Goal: Task Accomplishment & Management: Complete application form

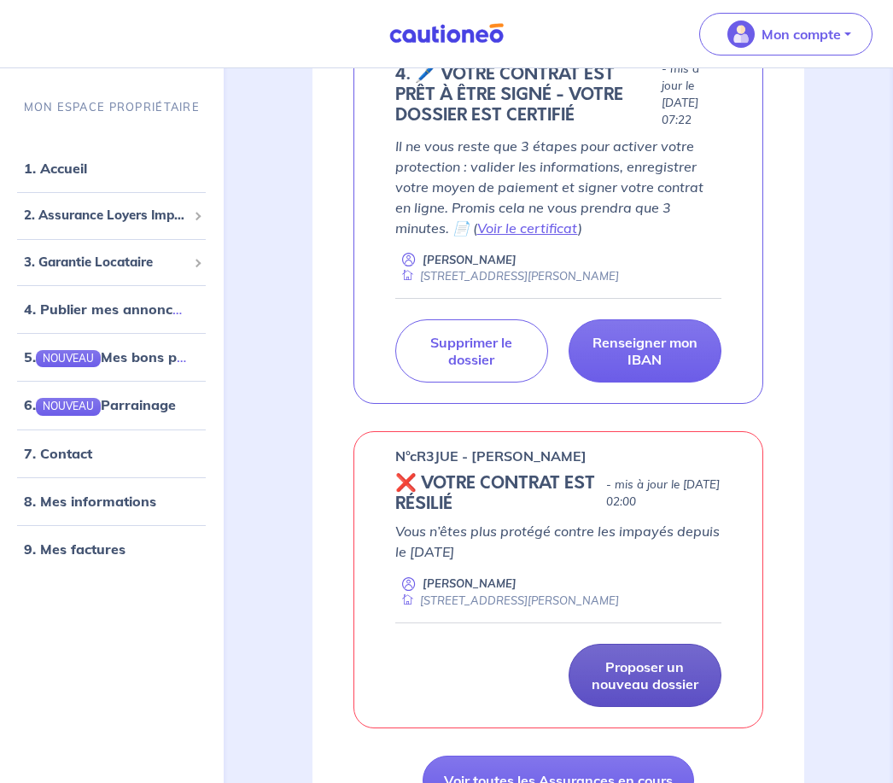
scroll to position [265, 0]
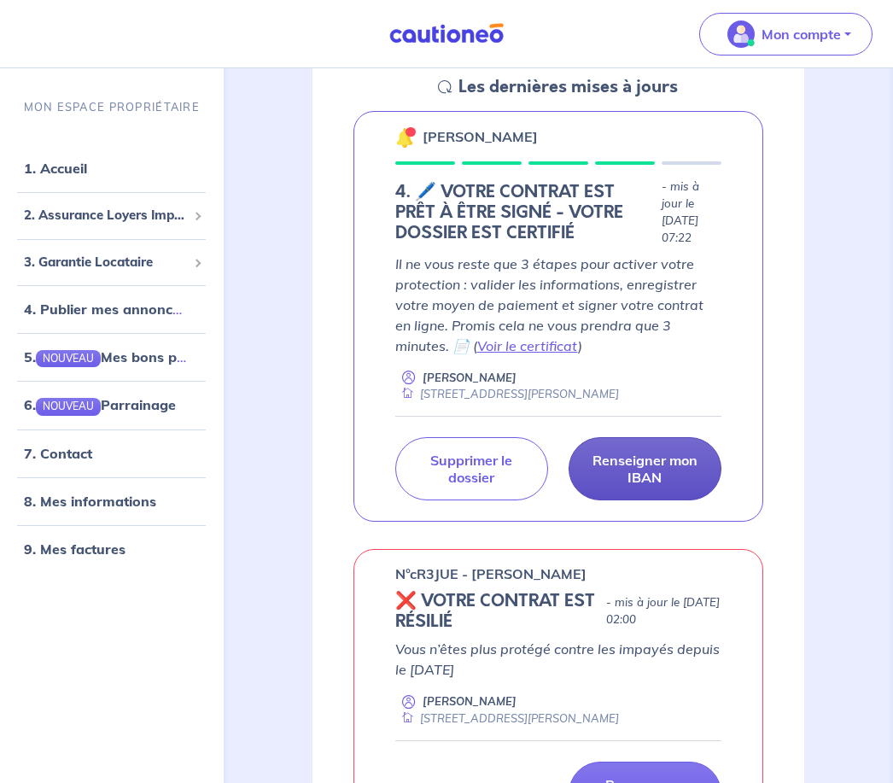
click at [662, 454] on p "Renseigner mon IBAN" at bounding box center [645, 469] width 110 height 34
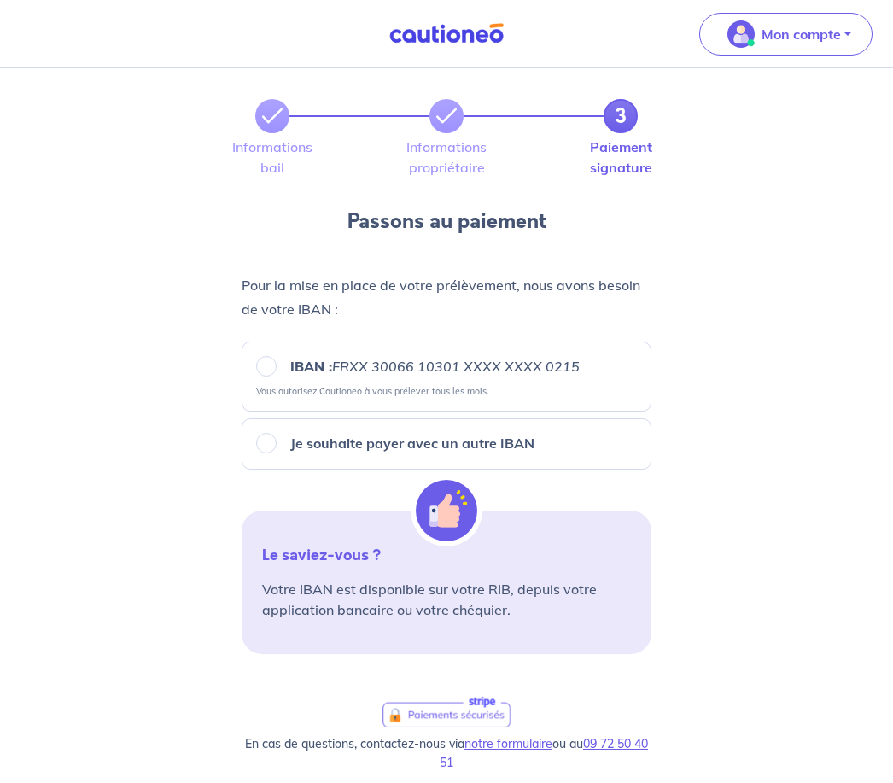
click at [266, 363] on input "IBAN : FRXX [FINANCIAL_ID] XXXX XXXX 0215" at bounding box center [266, 366] width 20 height 20
radio input "true"
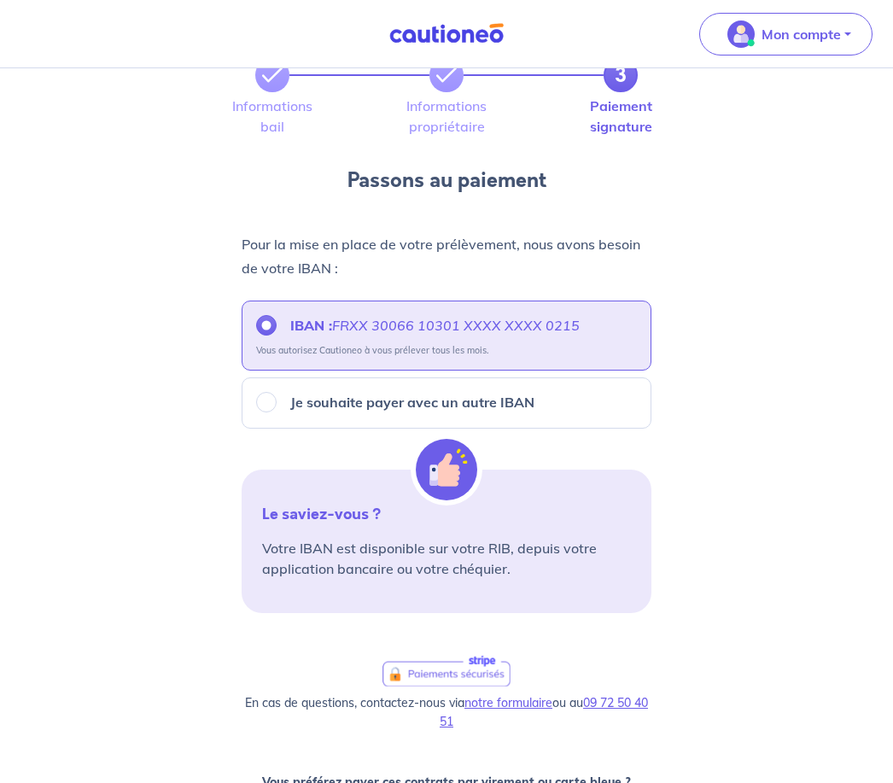
scroll to position [0, 0]
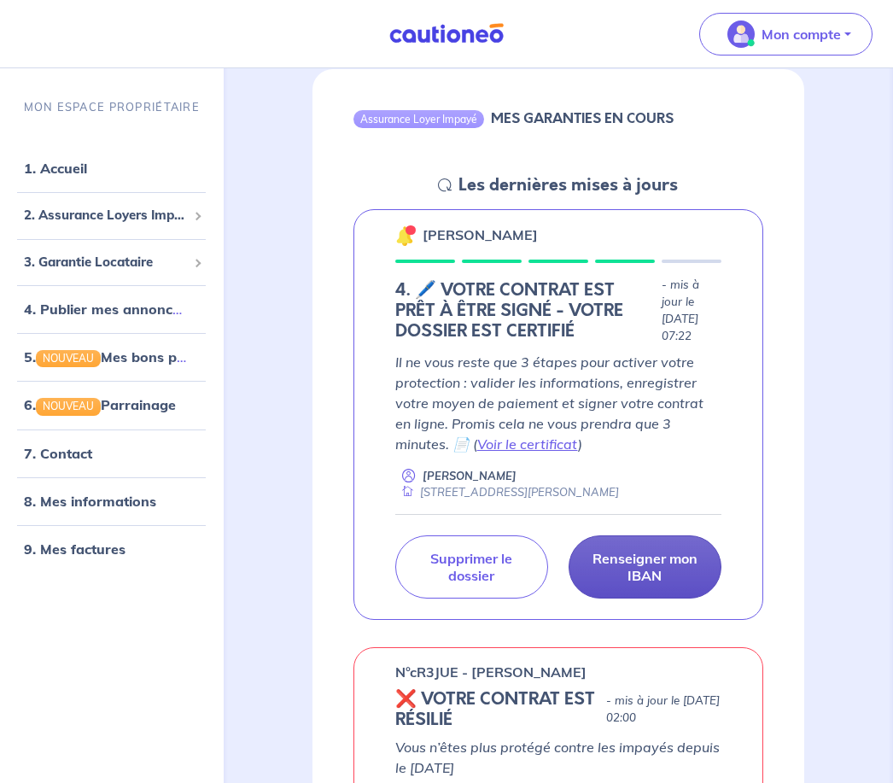
scroll to position [170, 0]
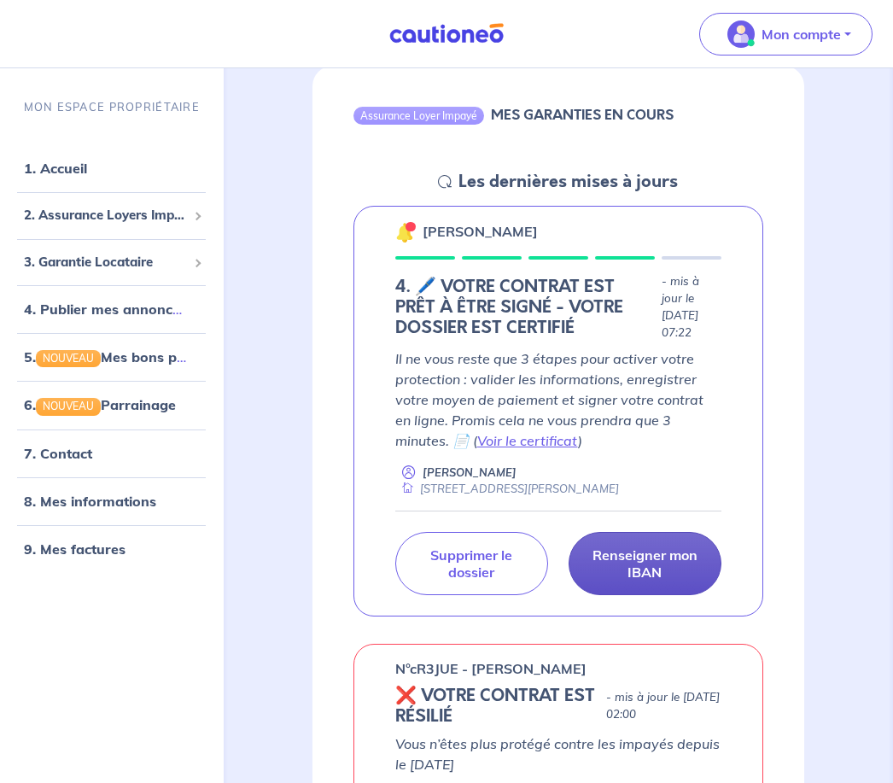
click at [668, 558] on p "Renseigner mon IBAN" at bounding box center [645, 564] width 110 height 34
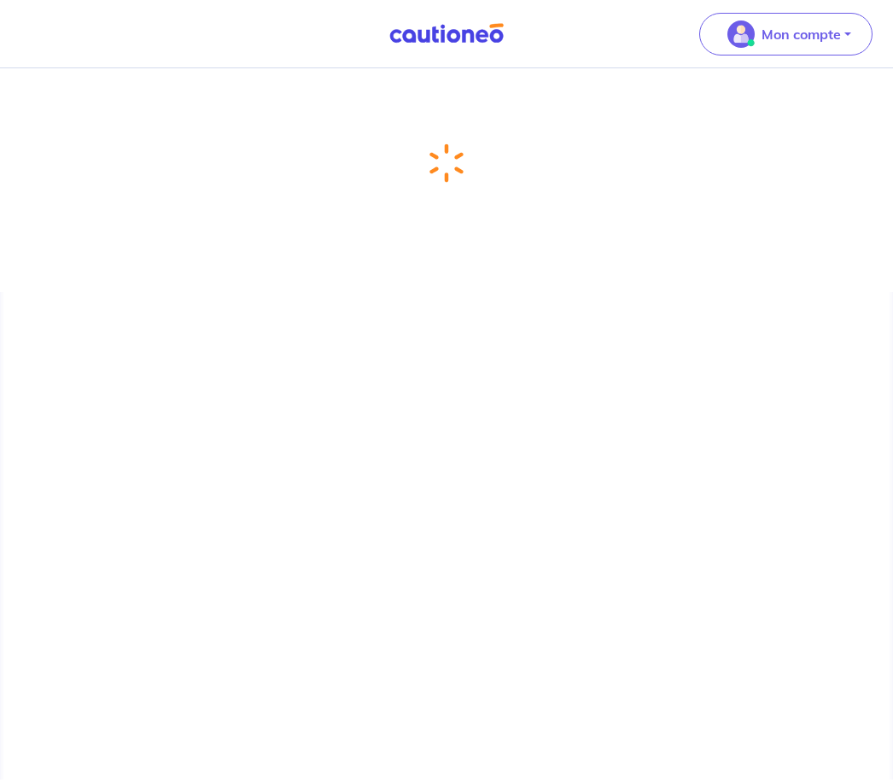
scroll to position [51, 0]
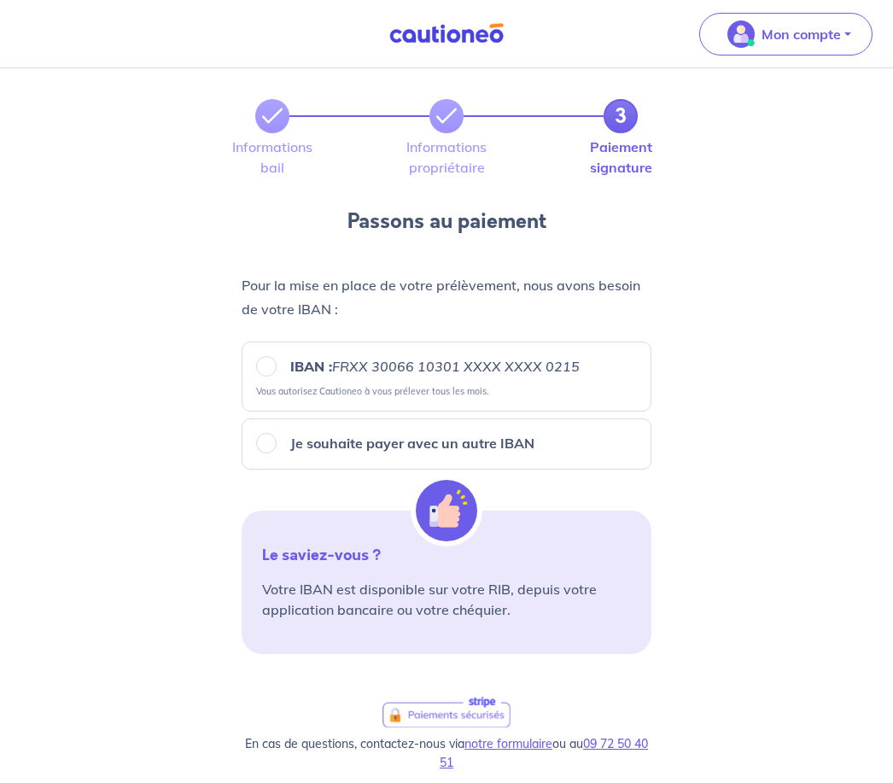
click at [268, 368] on input "IBAN : FRXX [FINANCIAL_ID] XXXX XXXX 0215" at bounding box center [266, 366] width 20 height 20
radio input "true"
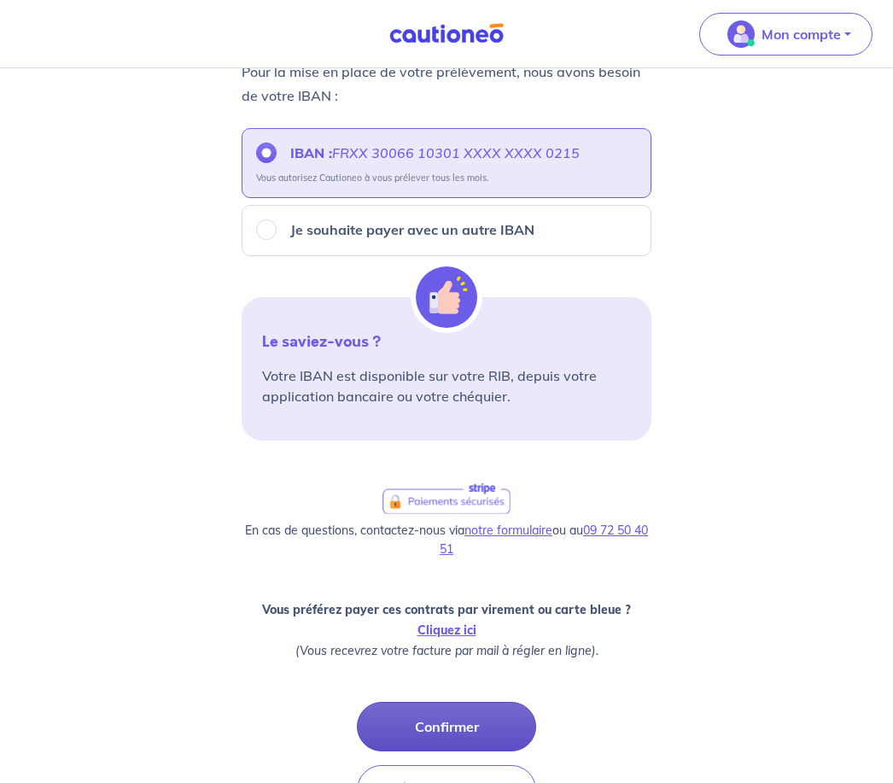
scroll to position [299, 0]
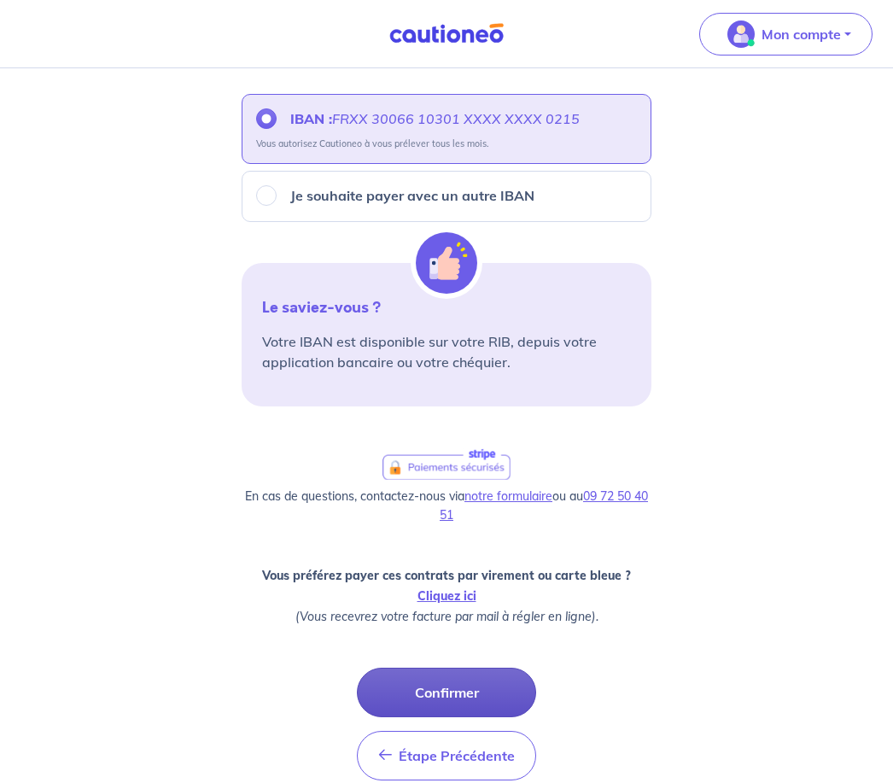
click at [460, 700] on button "Confirmer" at bounding box center [446, 693] width 179 height 50
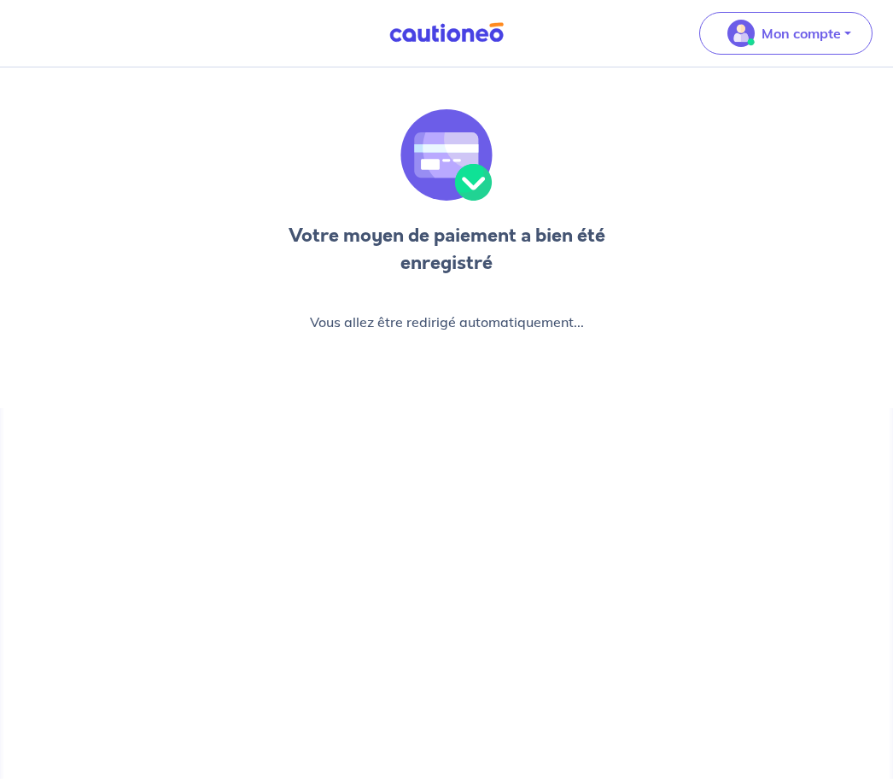
scroll to position [51, 0]
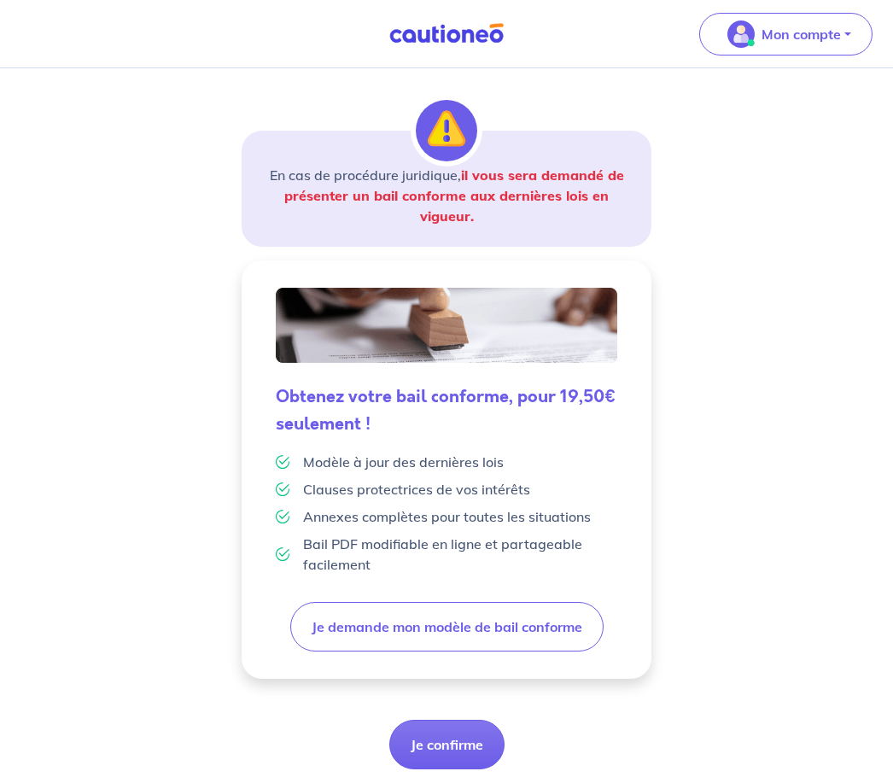
scroll to position [225, 0]
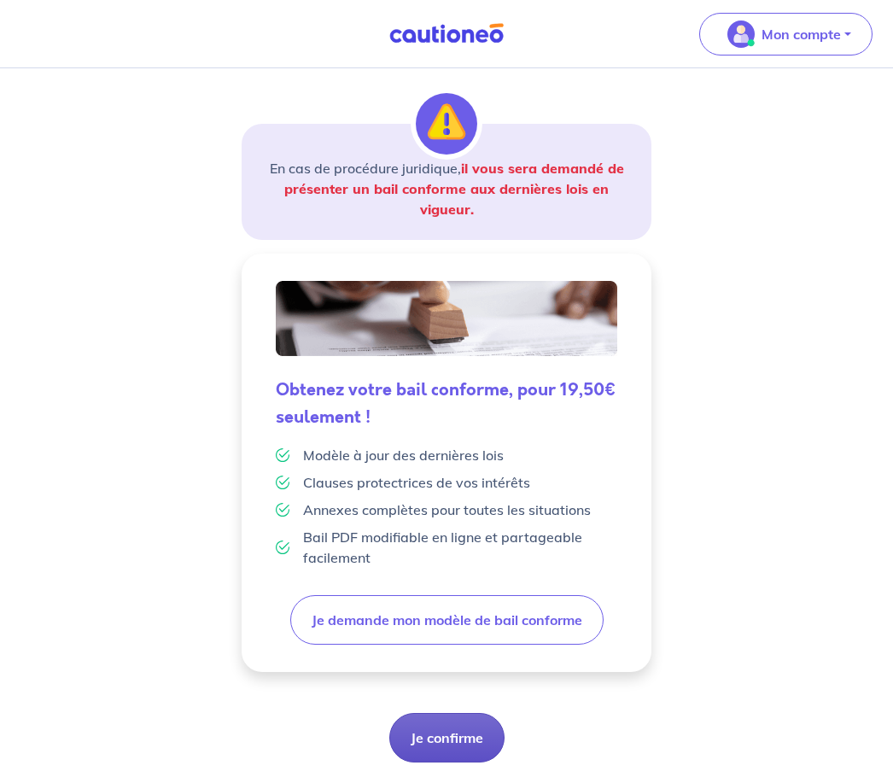
click at [451, 741] on button "Je confirme" at bounding box center [446, 738] width 115 height 50
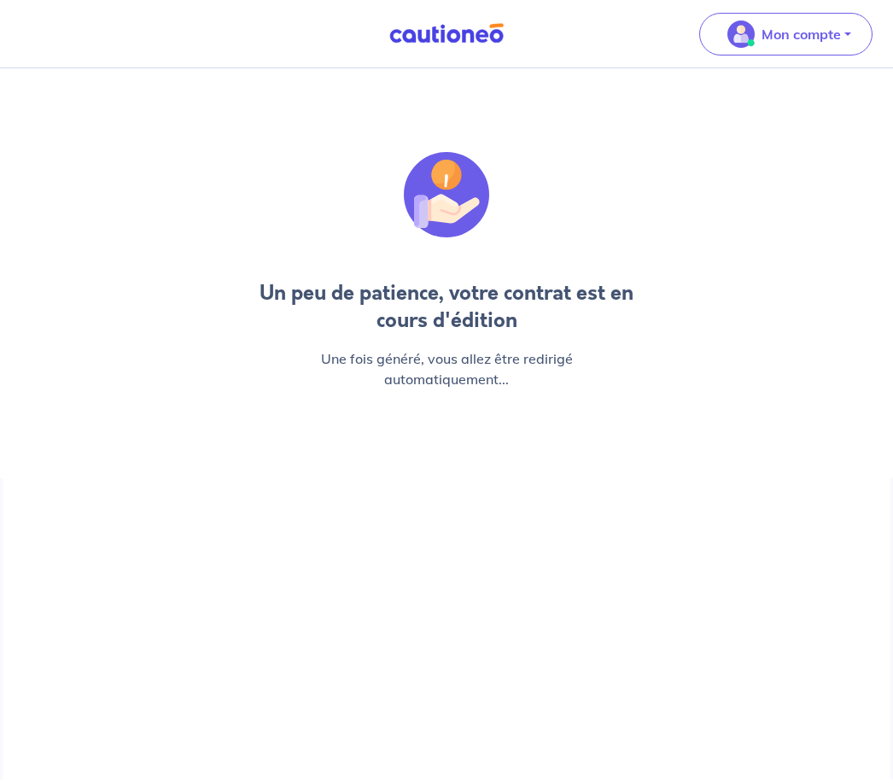
scroll to position [51, 0]
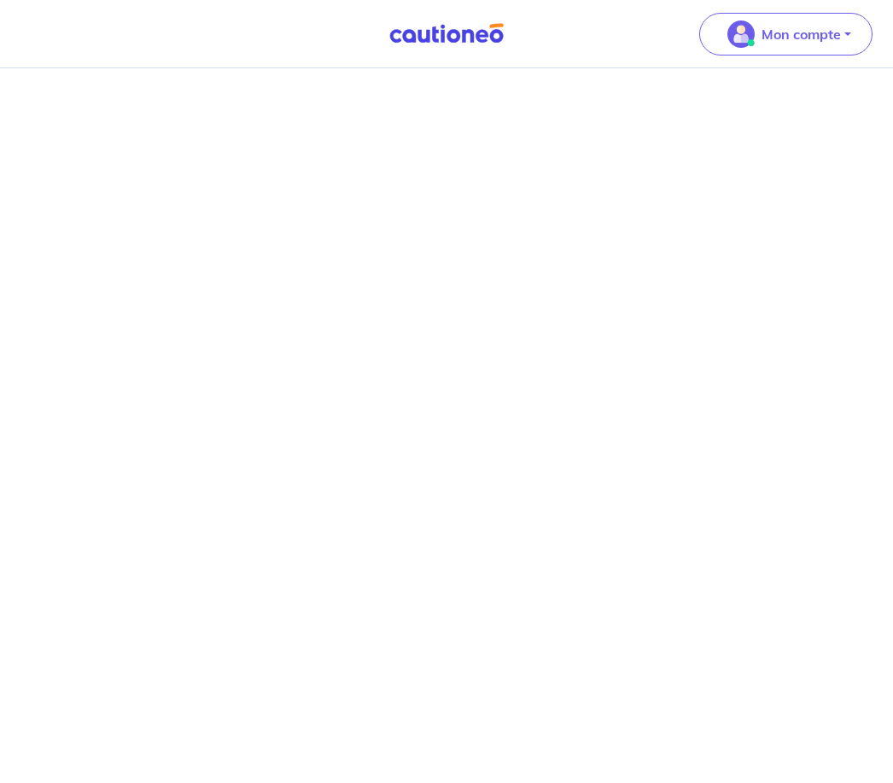
scroll to position [1315, 0]
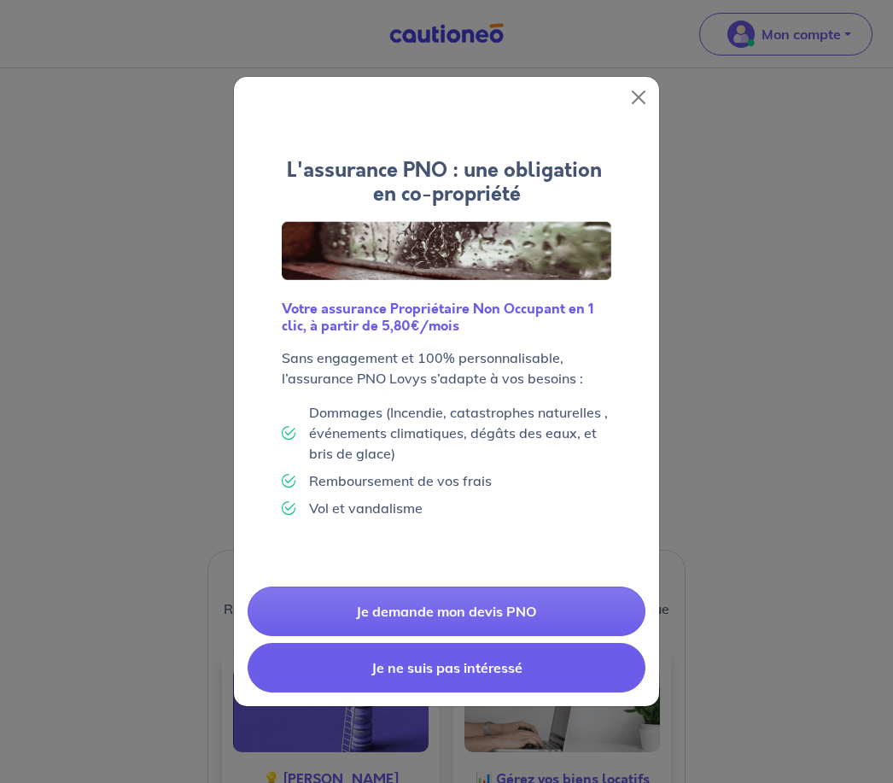
click at [521, 693] on button "Je ne suis pas intéressé" at bounding box center [447, 668] width 398 height 50
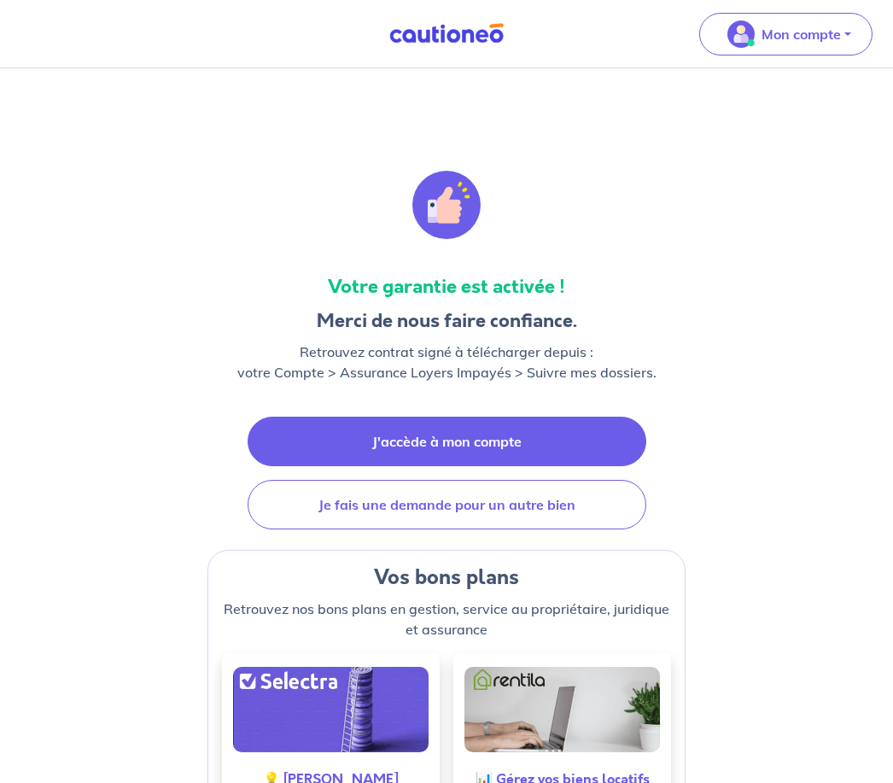
click at [532, 440] on link "J'accède à mon compte" at bounding box center [447, 442] width 399 height 50
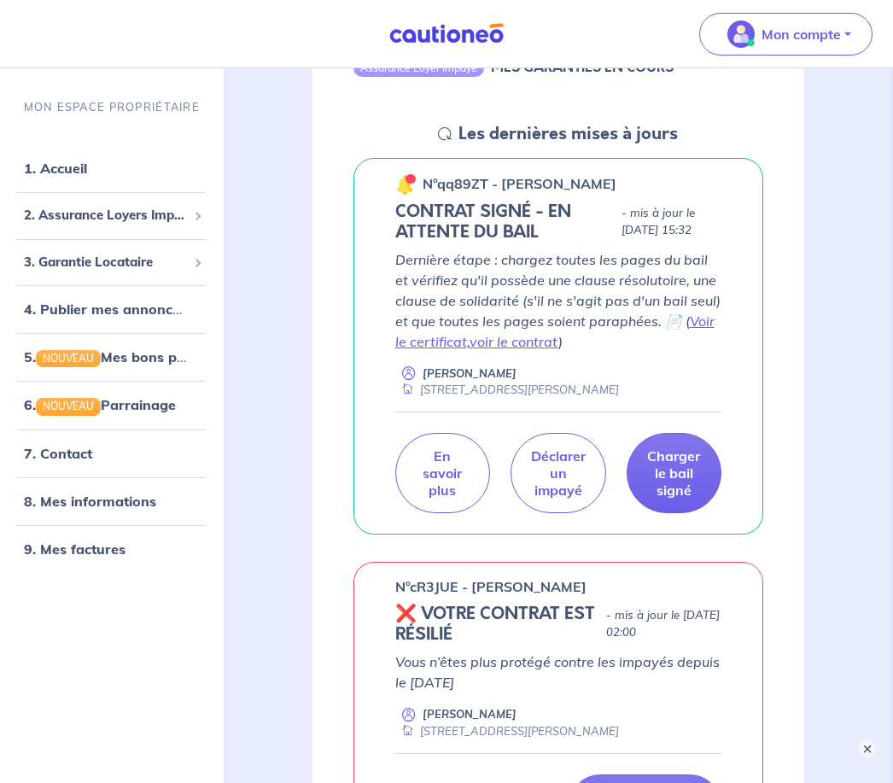
scroll to position [231, 0]
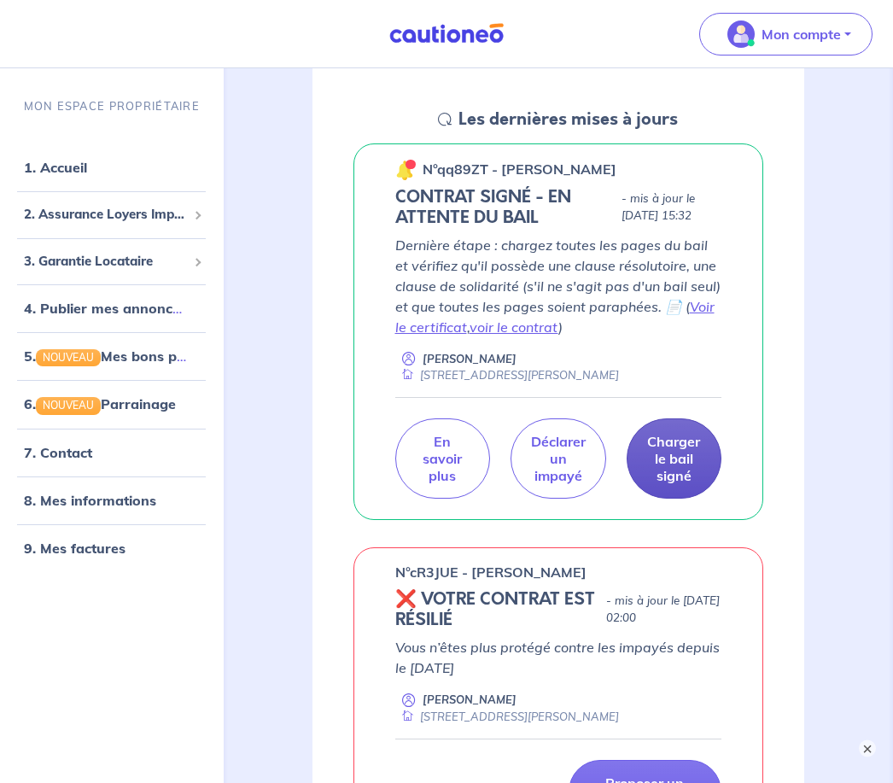
click at [686, 467] on p "Charger le bail signé" at bounding box center [673, 459] width 53 height 51
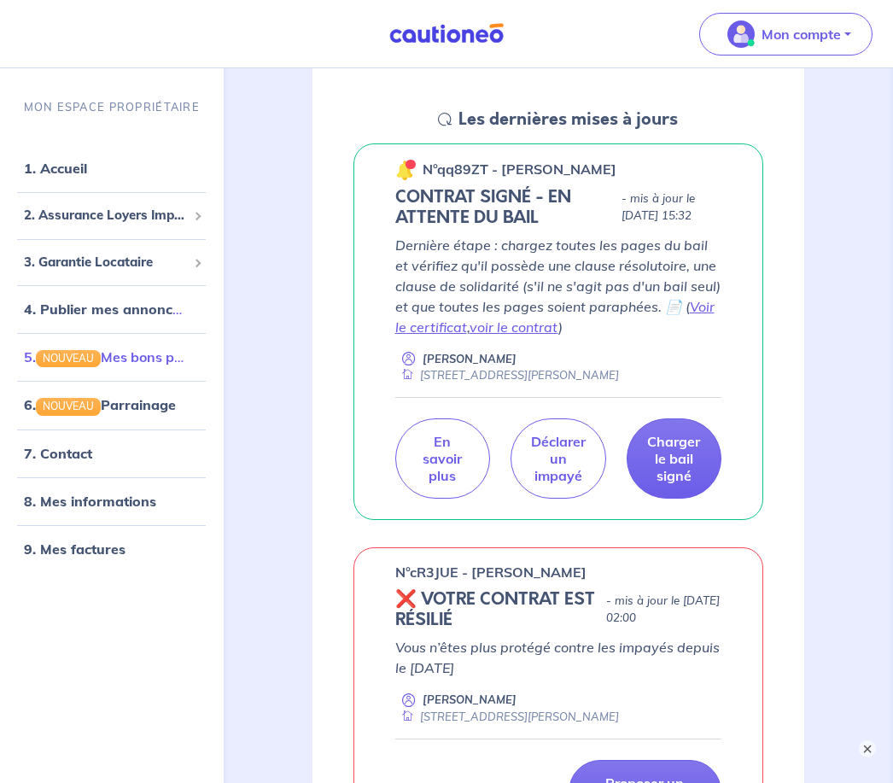
click at [161, 366] on link "5. NOUVEAU Mes bons plans" at bounding box center [113, 356] width 178 height 17
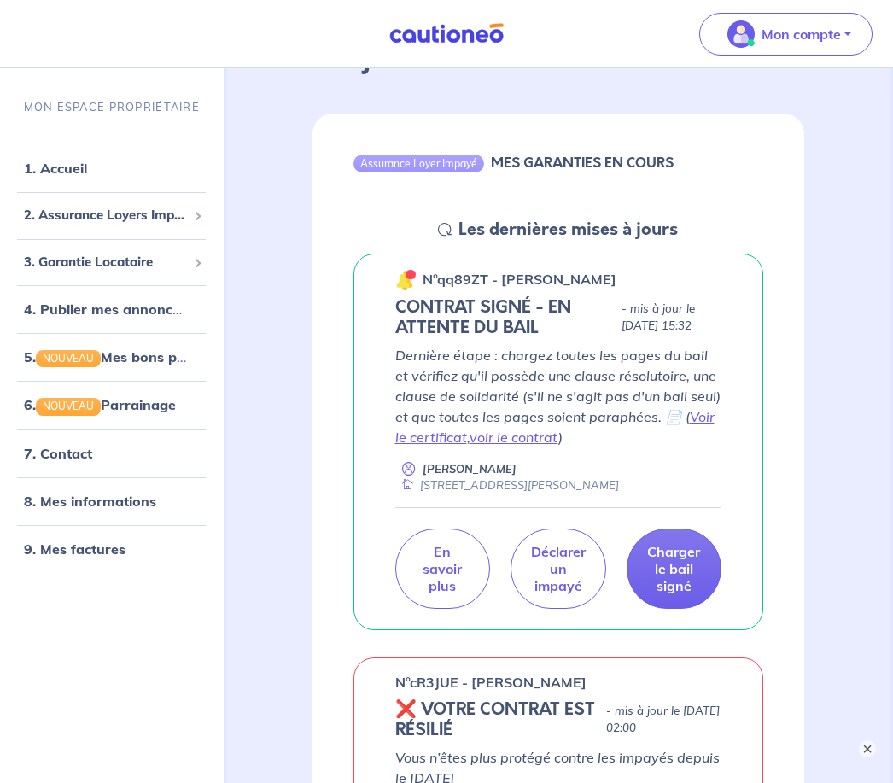
scroll to position [104, 0]
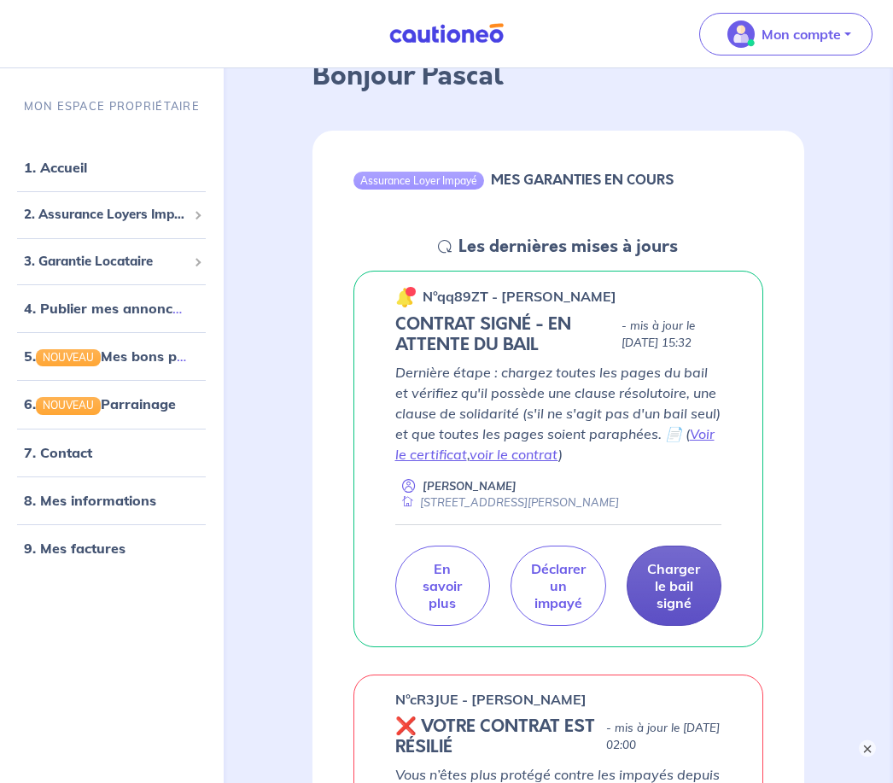
click at [693, 594] on p "Charger le bail signé" at bounding box center [673, 586] width 53 height 51
click at [677, 592] on p "Charger le bail signé" at bounding box center [673, 586] width 53 height 51
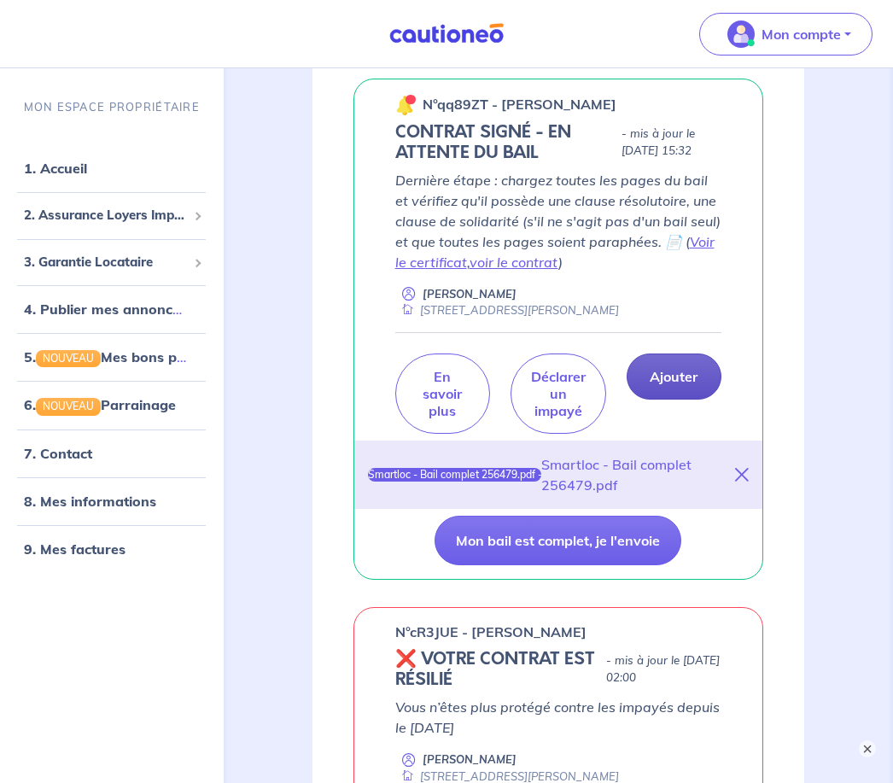
scroll to position [304, 0]
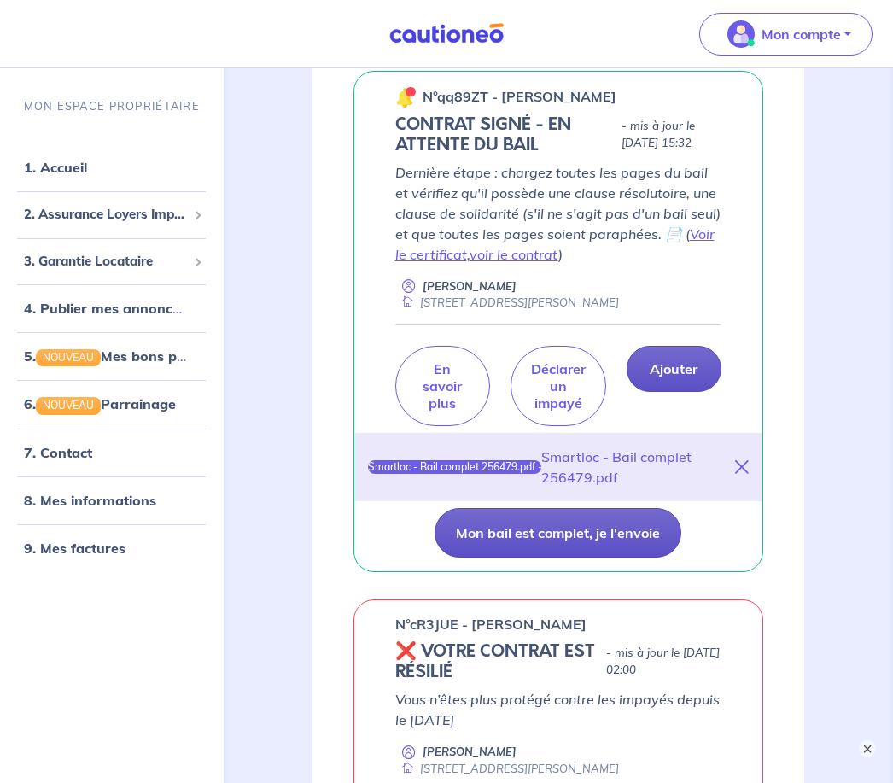
click at [637, 530] on button "Mon bail est complet, je l'envoie" at bounding box center [558, 534] width 247 height 50
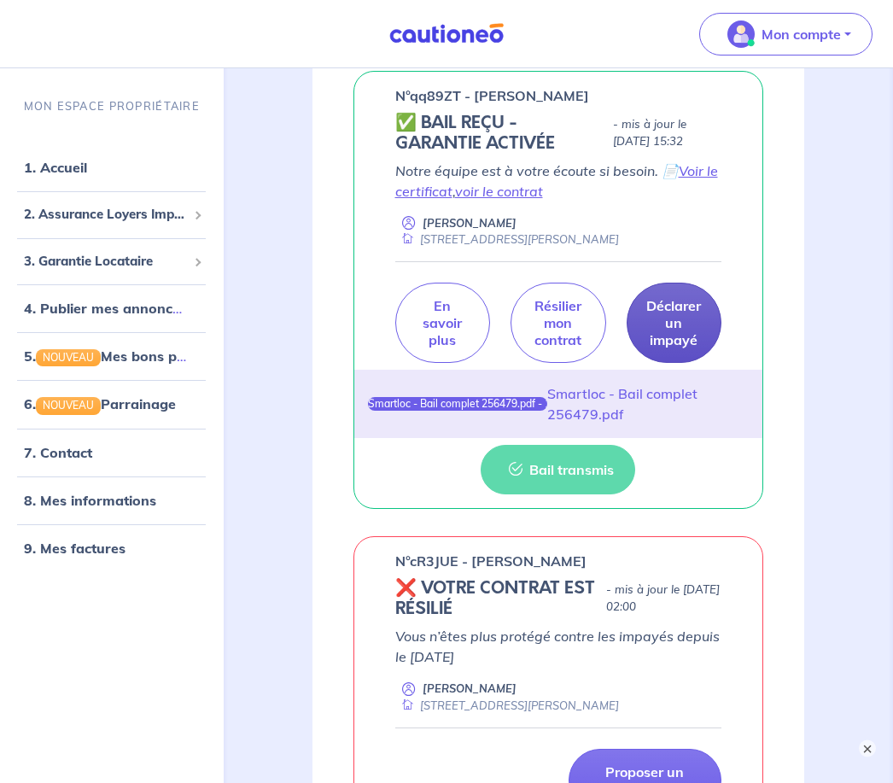
scroll to position [305, 0]
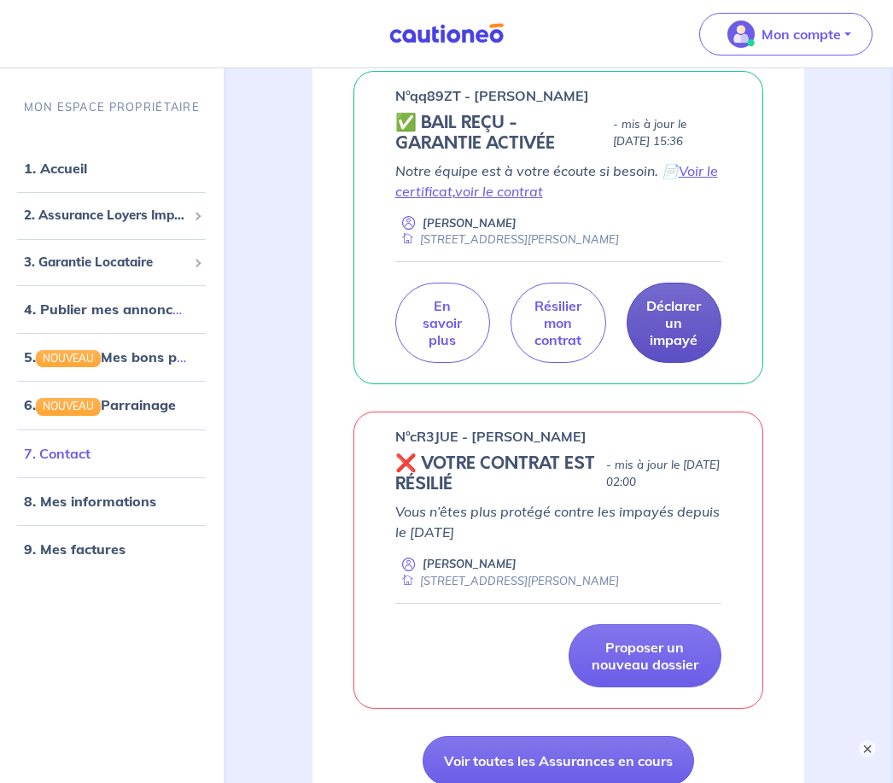
click at [89, 461] on link "7. Contact" at bounding box center [57, 452] width 67 height 17
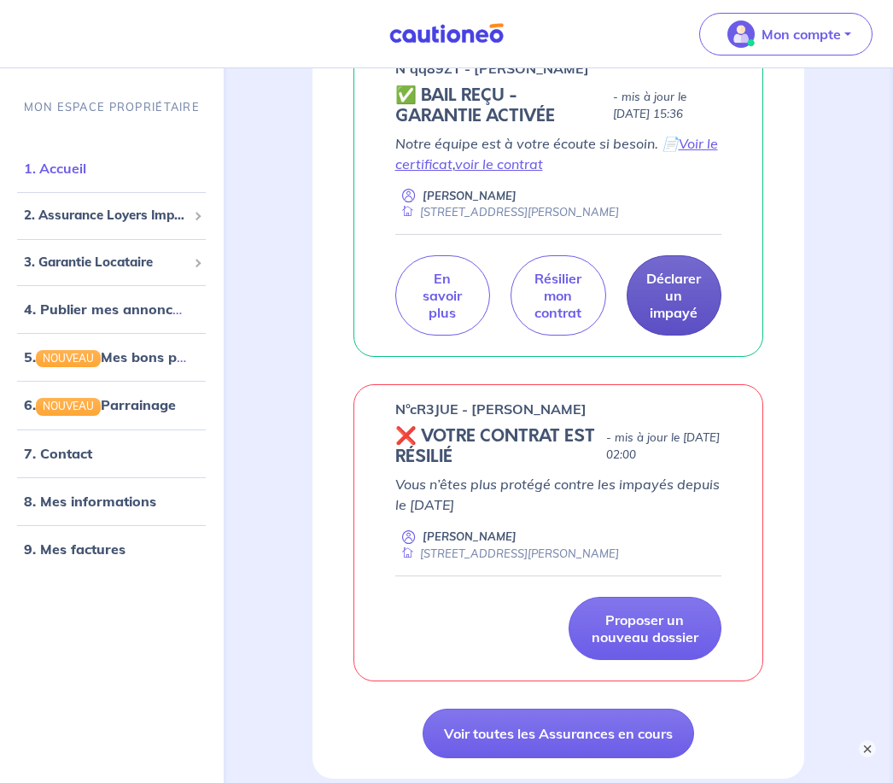
click at [83, 177] on link "1. Accueil" at bounding box center [55, 168] width 62 height 17
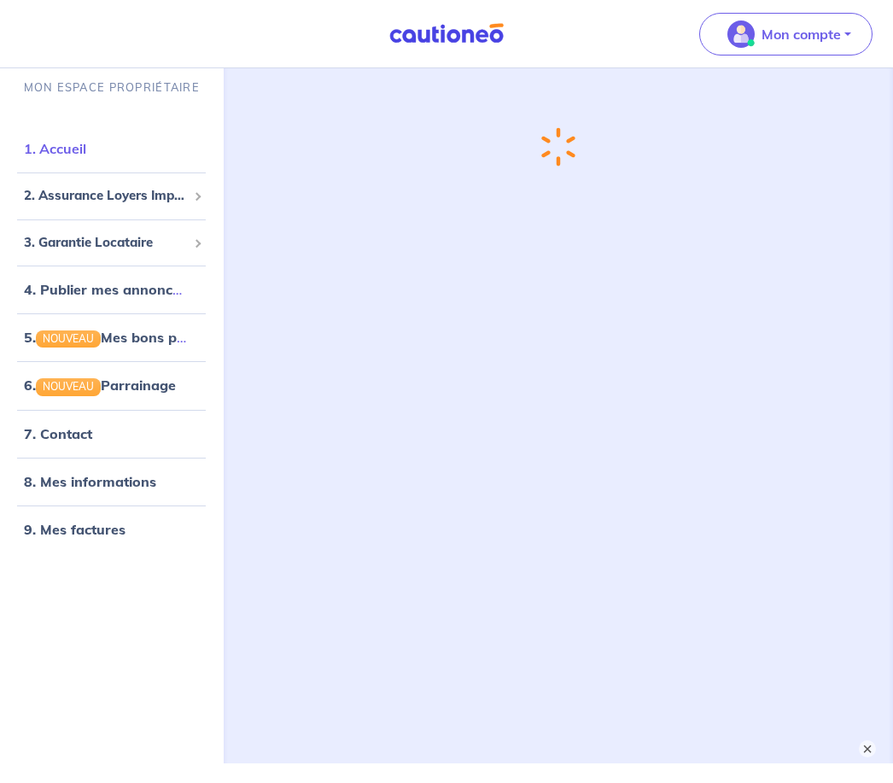
scroll to position [0, 0]
